Goal: Check status

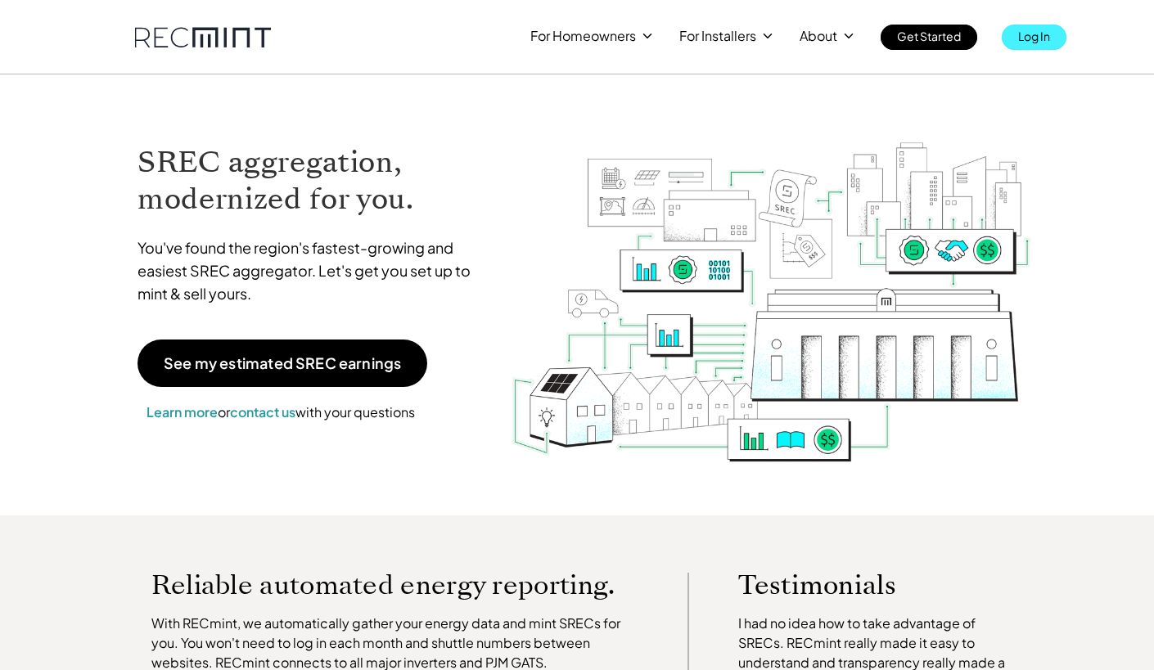
click at [1056, 45] on link "Log In" at bounding box center [1034, 37] width 65 height 25
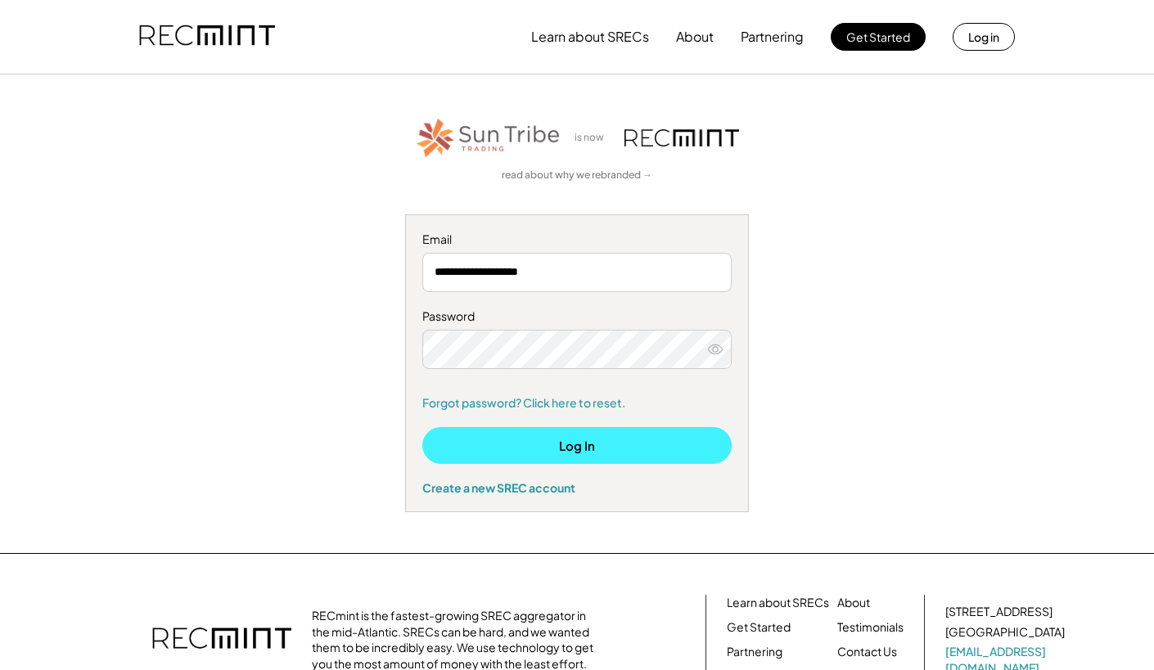
click at [640, 463] on button "Log In" at bounding box center [576, 445] width 309 height 37
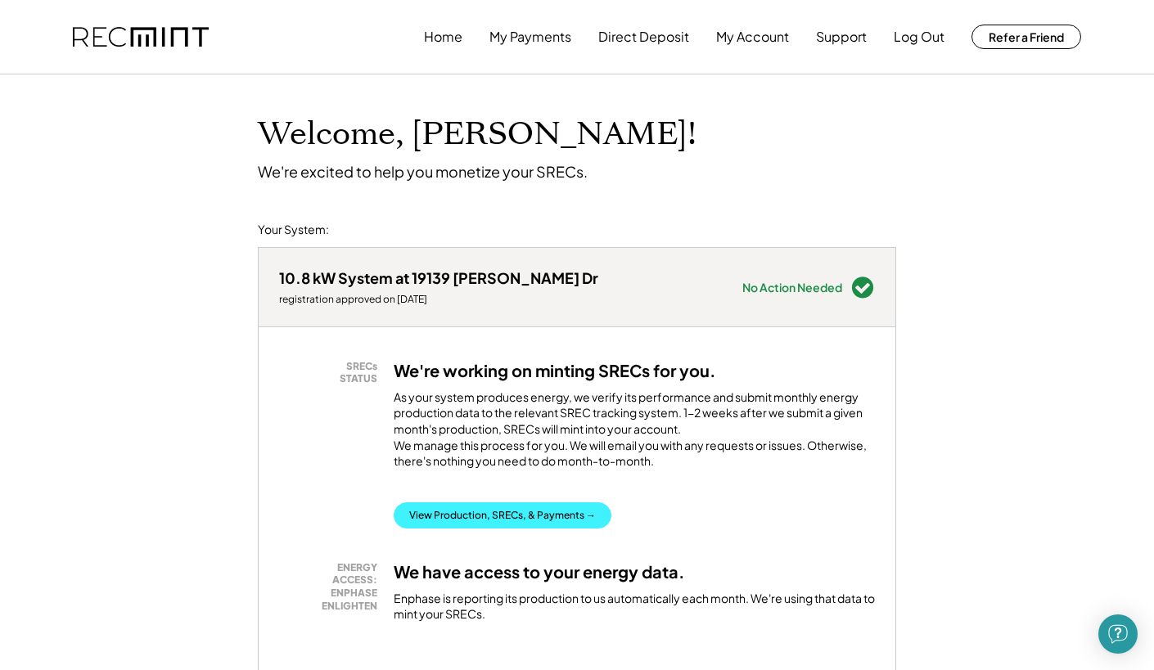
click at [537, 528] on button "View Production, SRECs, & Payments →" at bounding box center [503, 516] width 218 height 26
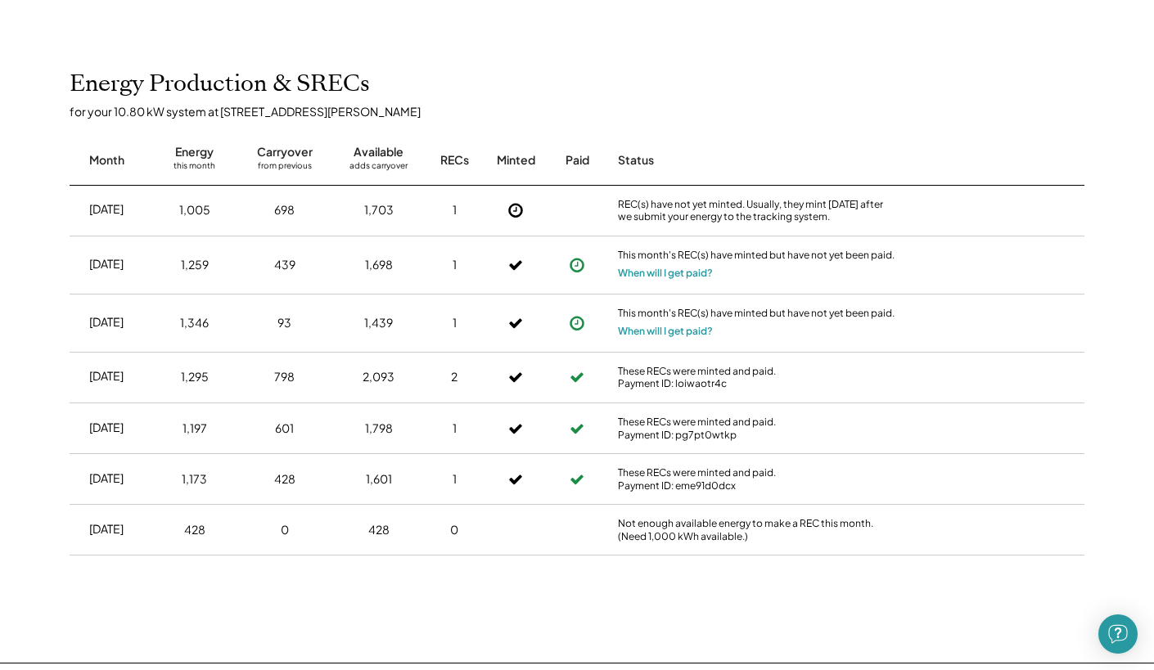
scroll to position [413, 0]
